Goal: Task Accomplishment & Management: Use online tool/utility

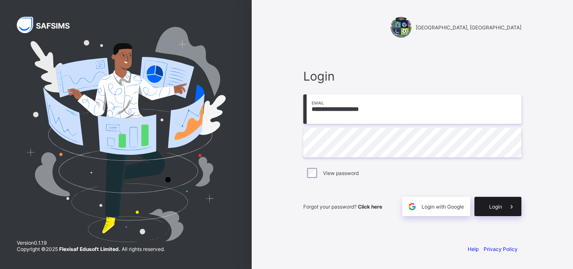
click at [480, 209] on div "Login" at bounding box center [497, 206] width 47 height 19
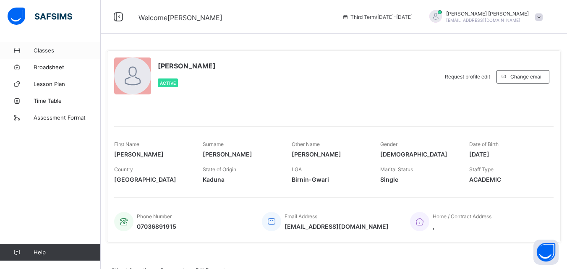
click at [49, 52] on span "Classes" at bounding box center [67, 50] width 67 height 7
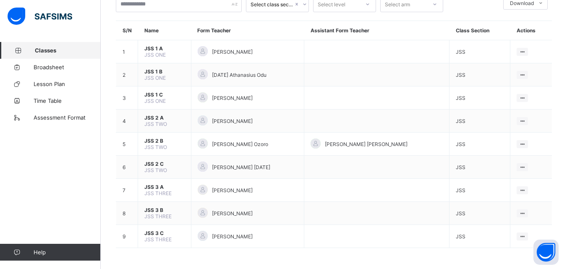
scroll to position [34, 0]
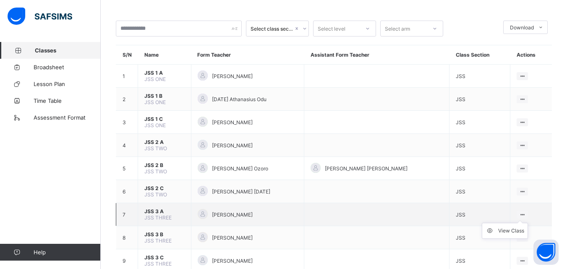
click at [525, 213] on icon at bounding box center [521, 214] width 7 height 6
click at [511, 232] on div "View Class" at bounding box center [511, 230] width 26 height 8
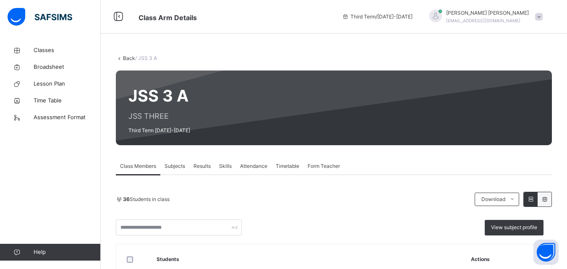
click at [226, 163] on span "Skills" at bounding box center [225, 166] width 13 height 8
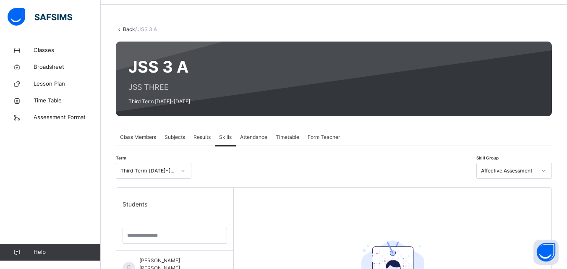
scroll to position [35, 0]
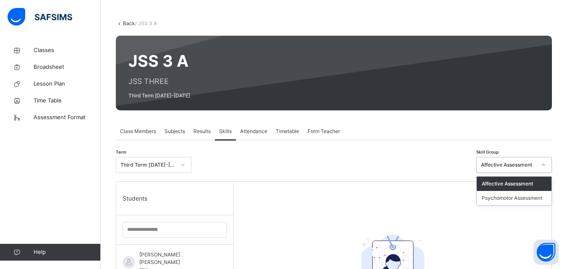
click at [546, 164] on icon at bounding box center [543, 165] width 5 height 8
click at [518, 197] on div "Psychomotor Assessment" at bounding box center [513, 198] width 75 height 14
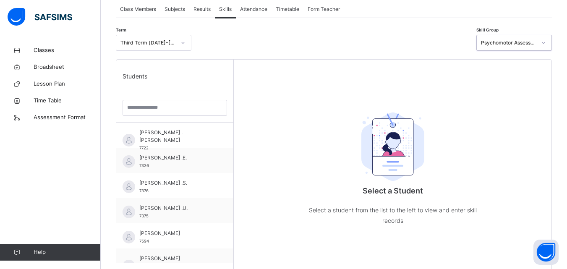
scroll to position [169, 0]
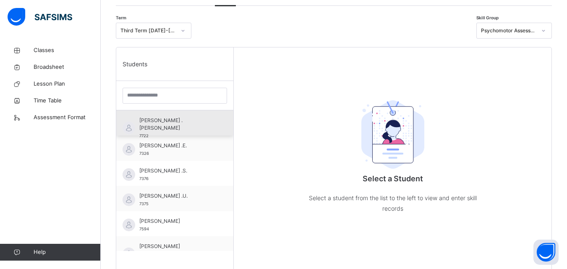
click at [151, 121] on span "[PERSON_NAME] .[PERSON_NAME]" at bounding box center [176, 124] width 75 height 15
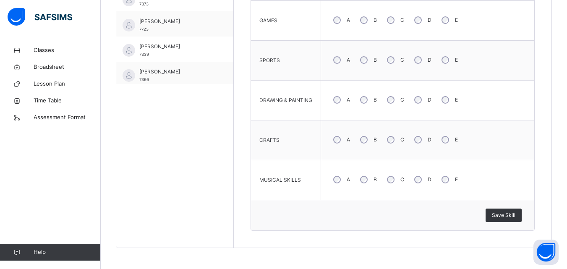
scroll to position [765, 0]
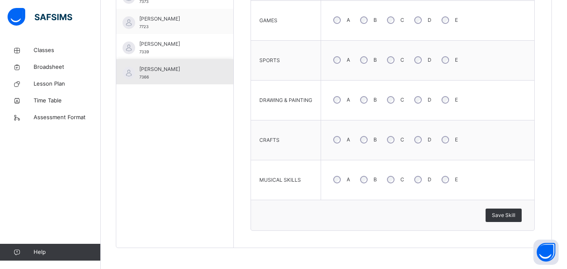
click at [209, 73] on div "[PERSON_NAME] 7366" at bounding box center [174, 71] width 117 height 25
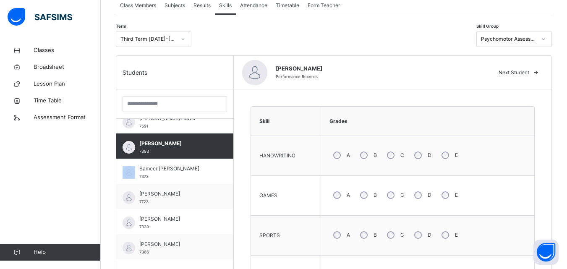
scroll to position [151, 0]
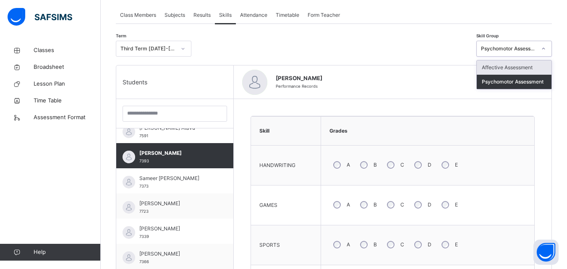
click at [546, 49] on icon at bounding box center [543, 48] width 5 height 8
click at [530, 64] on div "Affective Assessment" at bounding box center [513, 67] width 75 height 14
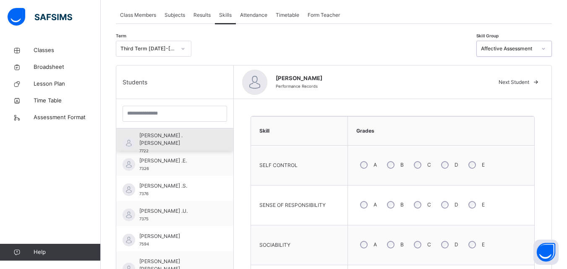
scroll to position [0, 0]
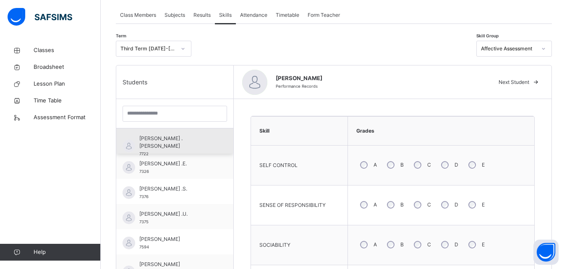
click at [226, 131] on div "[PERSON_NAME] .[PERSON_NAME] 7722" at bounding box center [174, 140] width 117 height 25
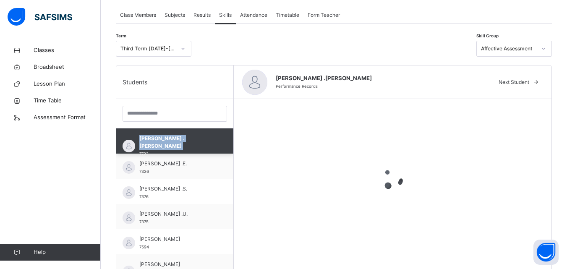
click at [226, 131] on div "[PERSON_NAME] .[PERSON_NAME] 7722" at bounding box center [174, 140] width 117 height 25
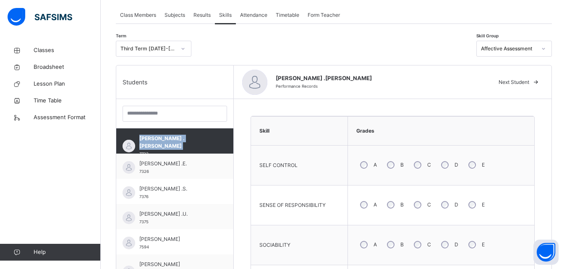
click at [395, 237] on div "B" at bounding box center [394, 245] width 23 height 18
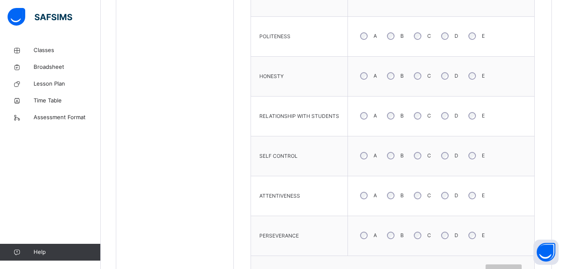
scroll to position [570, 0]
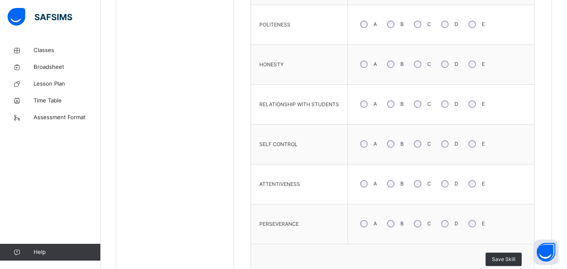
click at [471, 158] on div "A B C D E" at bounding box center [441, 144] width 178 height 30
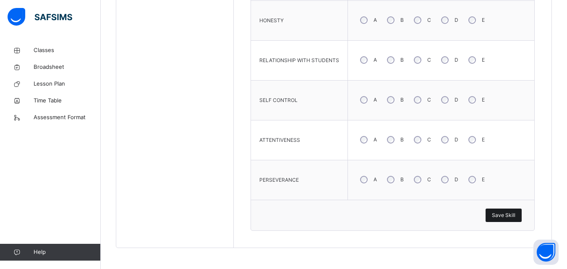
click at [500, 216] on span "Save Skill" at bounding box center [503, 215] width 23 height 8
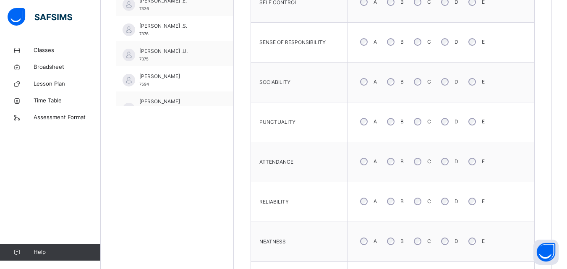
scroll to position [245, 0]
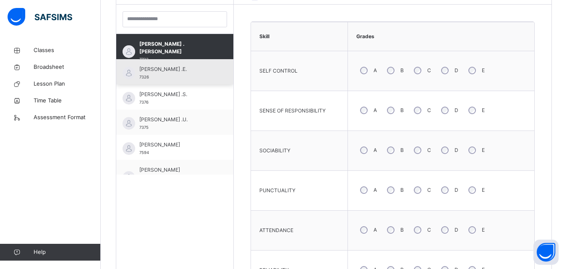
click at [194, 67] on span "[PERSON_NAME] .E." at bounding box center [176, 69] width 75 height 8
click at [194, 67] on div "[PERSON_NAME] .E. 7326" at bounding box center [174, 71] width 117 height 25
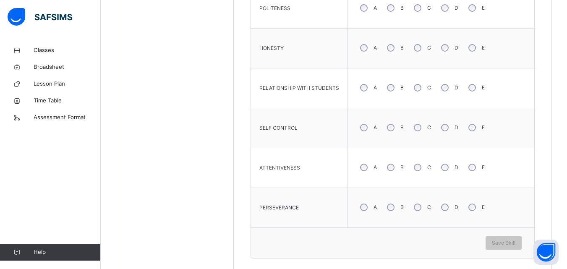
scroll to position [575, 0]
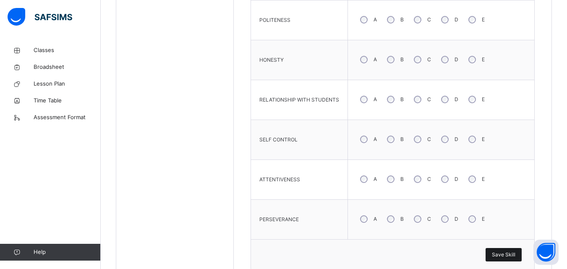
click at [505, 256] on span "Save Skill" at bounding box center [503, 255] width 23 height 8
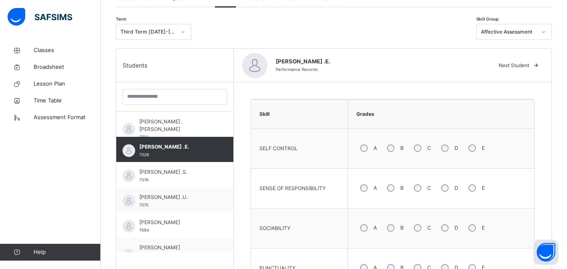
scroll to position [159, 0]
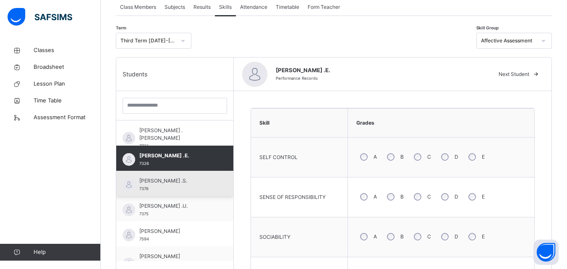
click at [201, 185] on div "[PERSON_NAME] .S. 7376" at bounding box center [176, 184] width 75 height 15
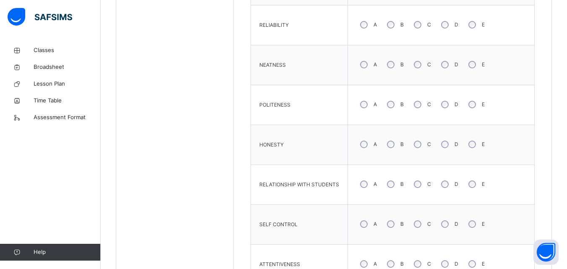
scroll to position [614, 0]
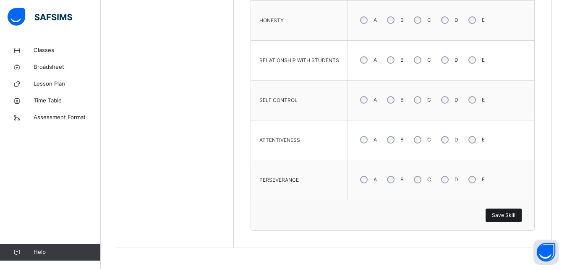
click at [502, 211] on div "Save Skill" at bounding box center [503, 214] width 36 height 13
